Goal: Task Accomplishment & Management: Manage account settings

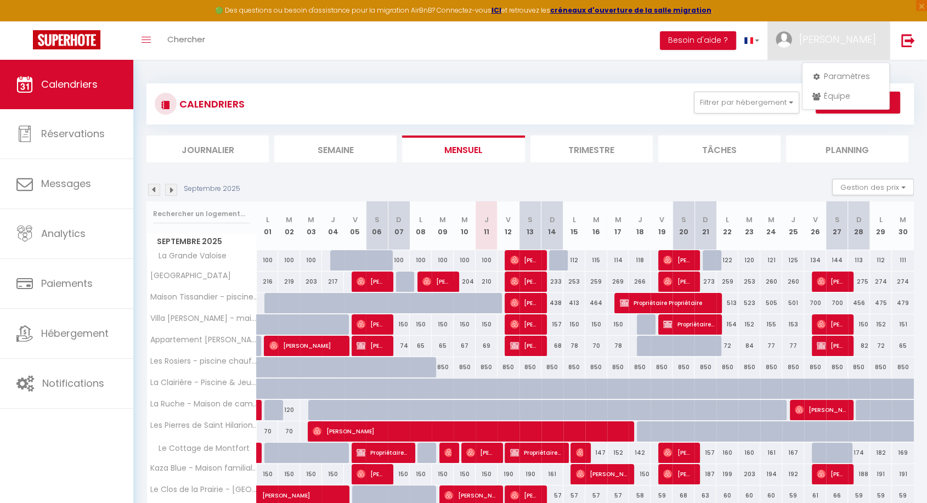
click at [233, 140] on li "Journalier" at bounding box center [207, 148] width 122 height 27
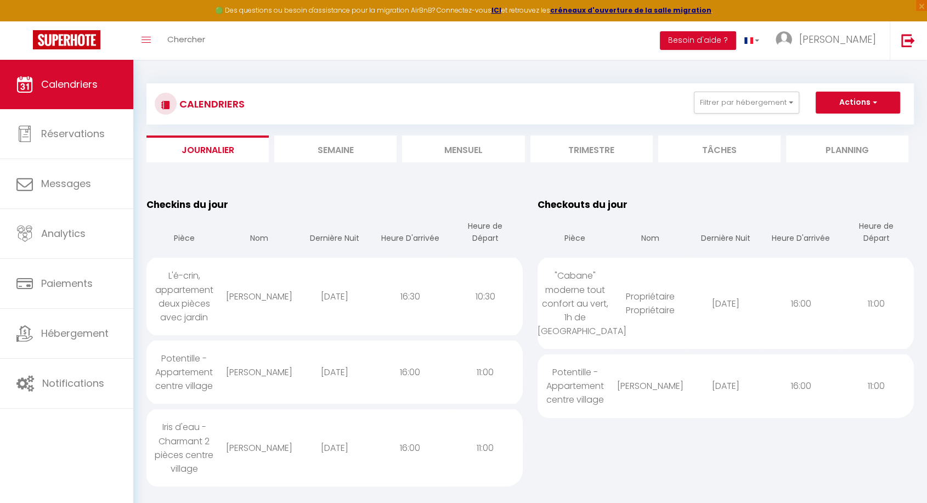
click at [583, 149] on li "Trimestre" at bounding box center [591, 148] width 122 height 27
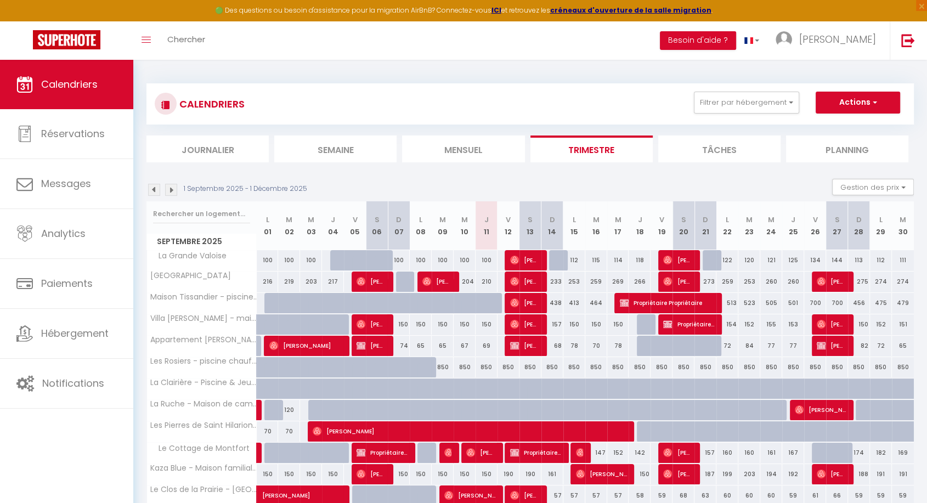
click at [455, 145] on li "Mensuel" at bounding box center [463, 148] width 122 height 27
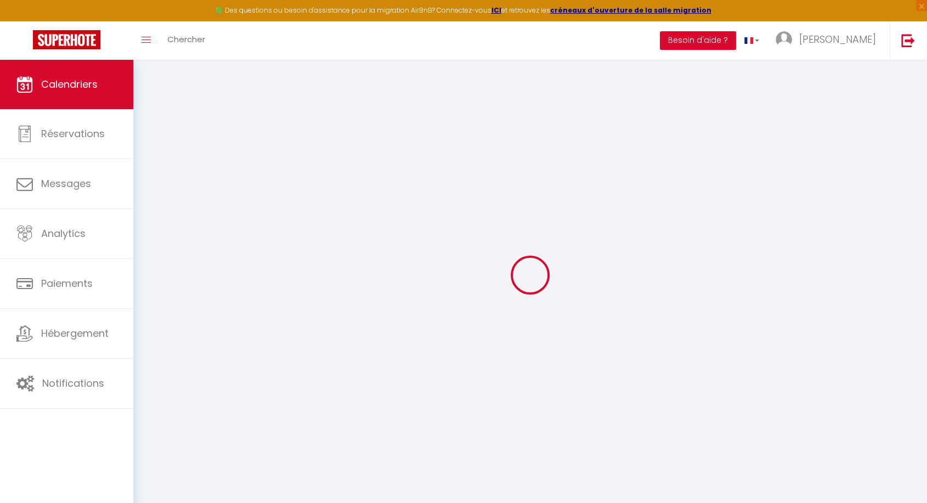
select select
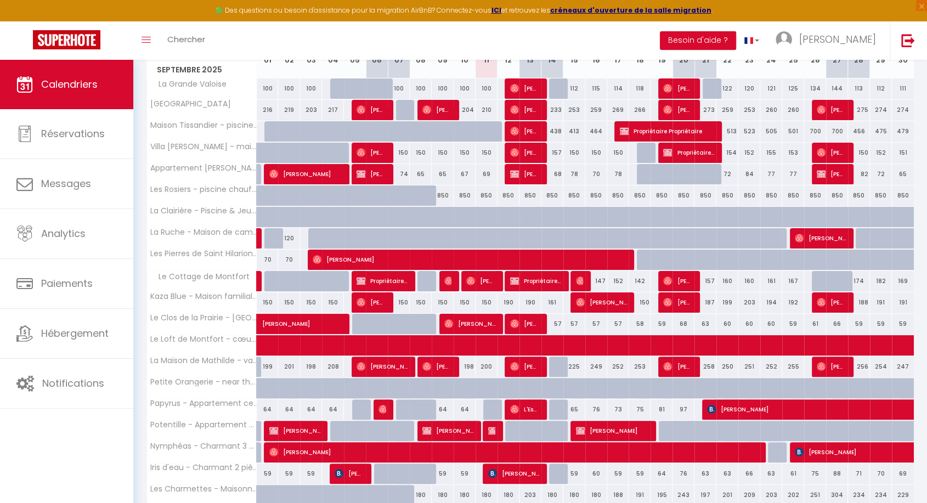
scroll to position [245, 0]
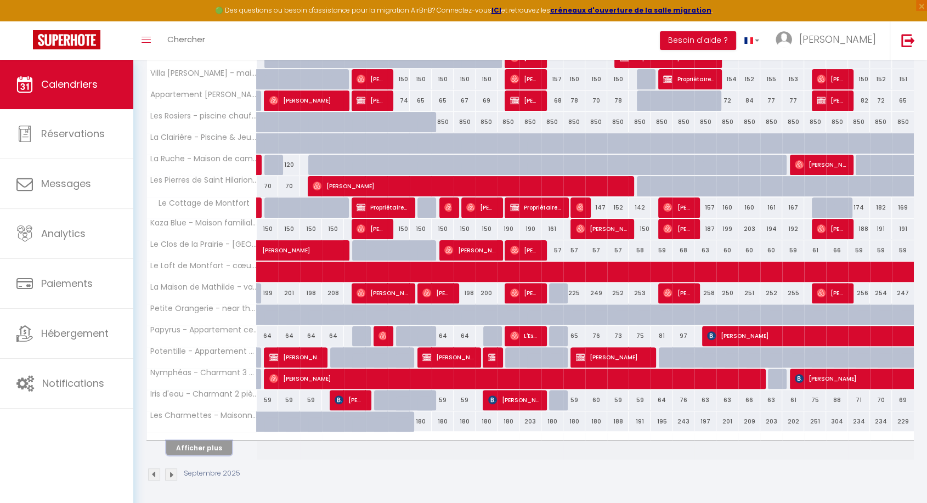
click at [202, 444] on button "Afficher plus" at bounding box center [199, 447] width 66 height 15
select select
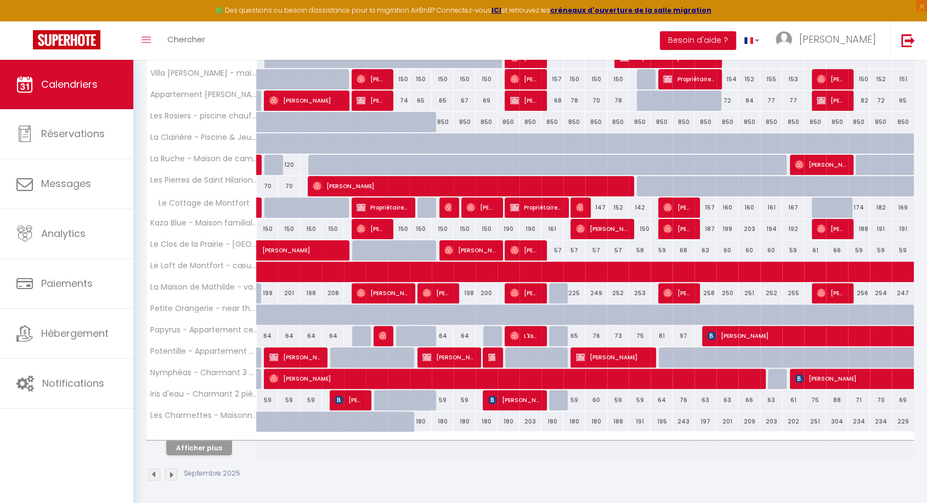
select select
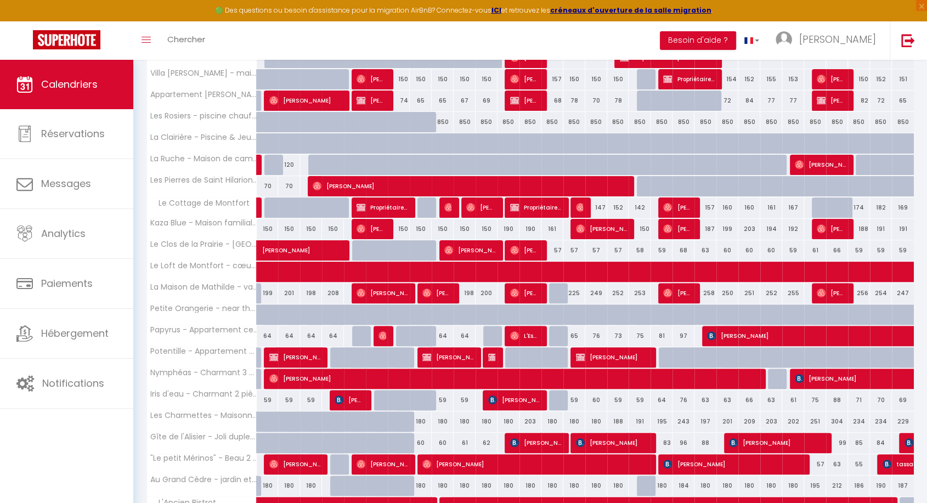
scroll to position [453, 0]
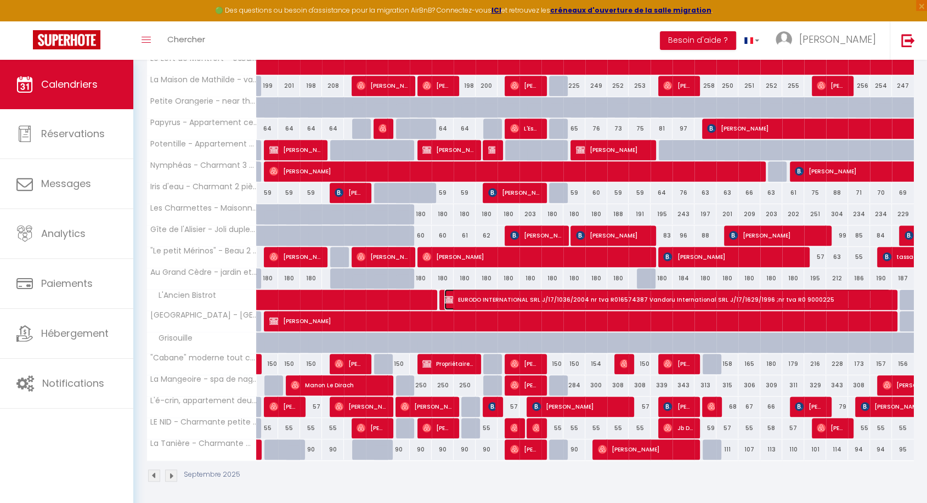
click at [551, 293] on span "EURODO INTERNATIONAL SRL J/17/1036/2004 nr tva R016574387 Vandoru International…" at bounding box center [667, 299] width 446 height 21
select select "KO"
select select "0"
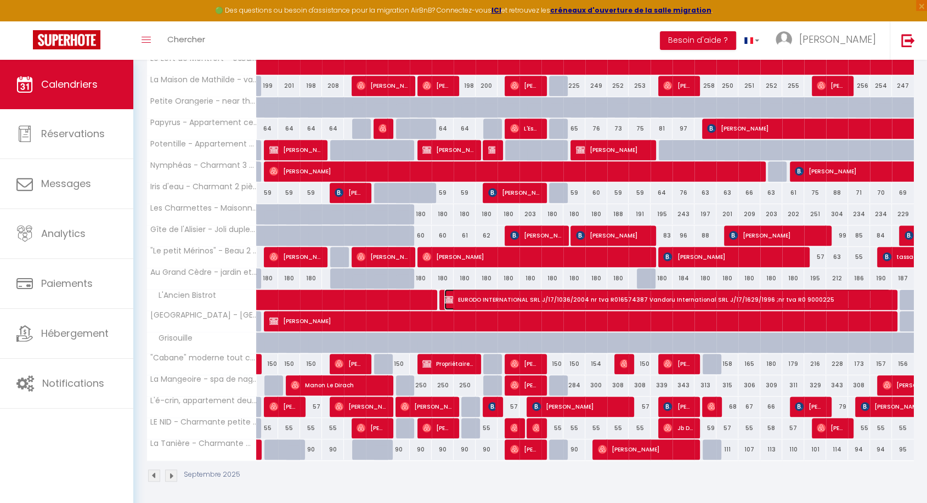
select select "1"
select select
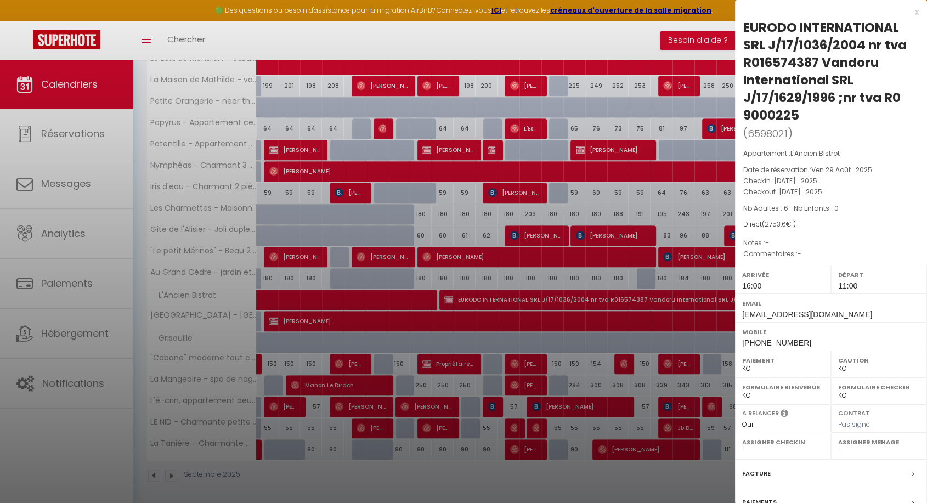
click at [759, 471] on label "Facture" at bounding box center [756, 474] width 29 height 12
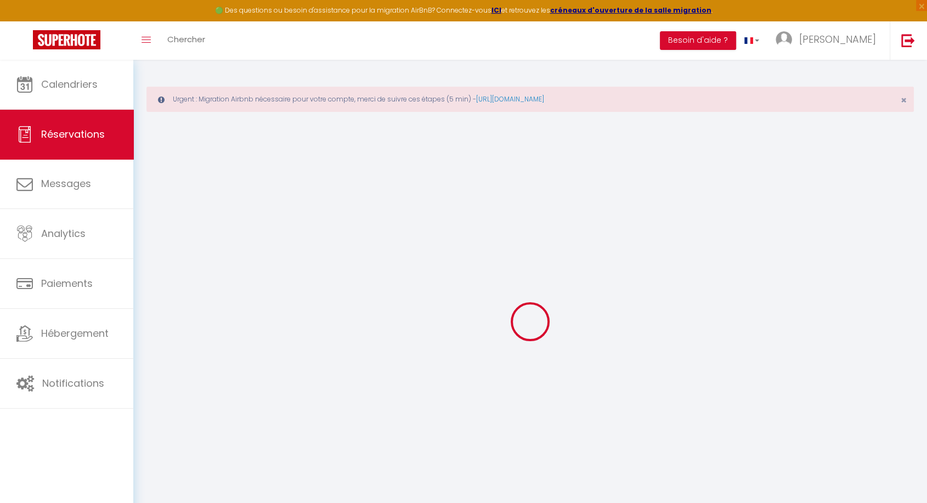
select select
checkbox input "false"
select select
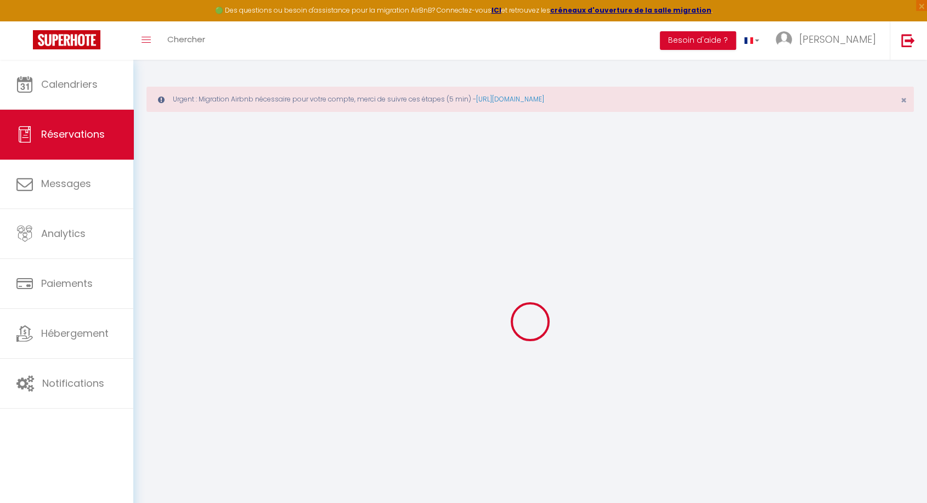
checkbox input "false"
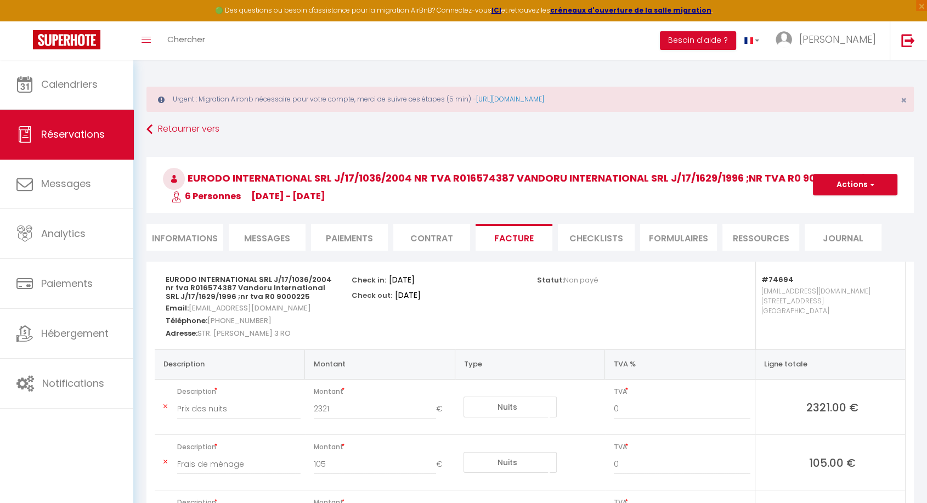
click at [449, 234] on li "Contrat" at bounding box center [431, 237] width 77 height 27
